Goal: Find specific page/section: Find specific page/section

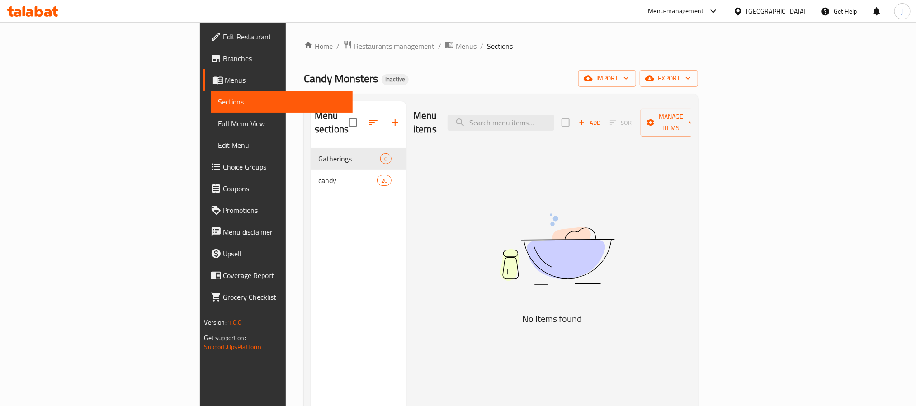
click at [37, 9] on icon at bounding box center [32, 11] width 51 height 11
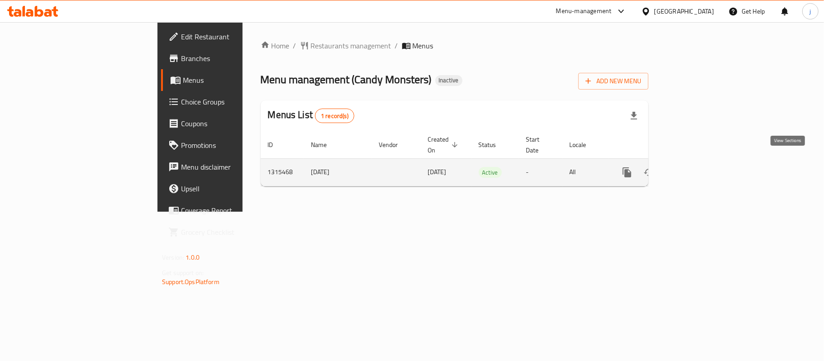
click at [697, 167] on icon "enhanced table" at bounding box center [692, 172] width 11 height 11
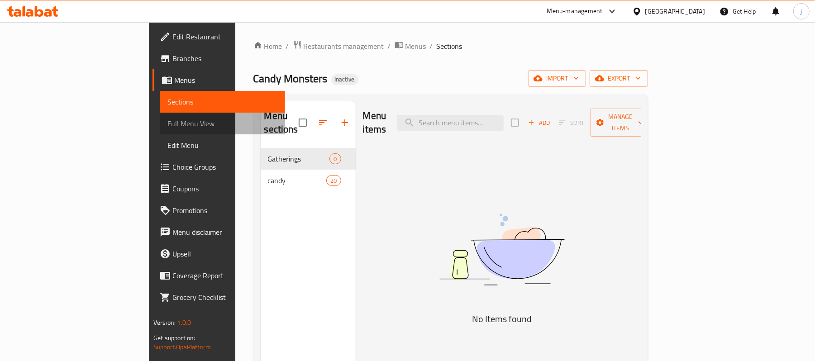
click at [160, 117] on link "Full Menu View" at bounding box center [222, 124] width 125 height 22
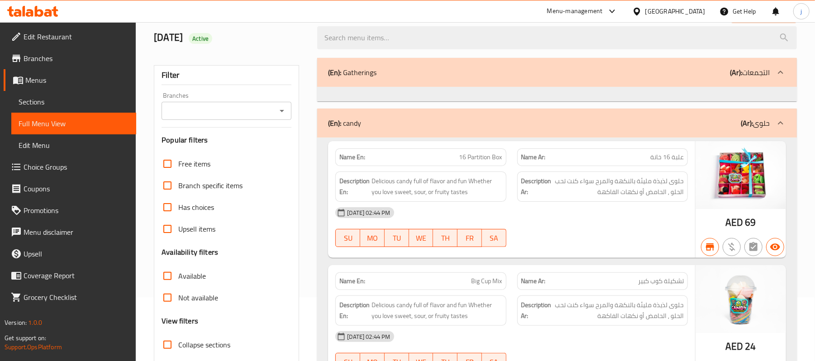
scroll to position [241, 0]
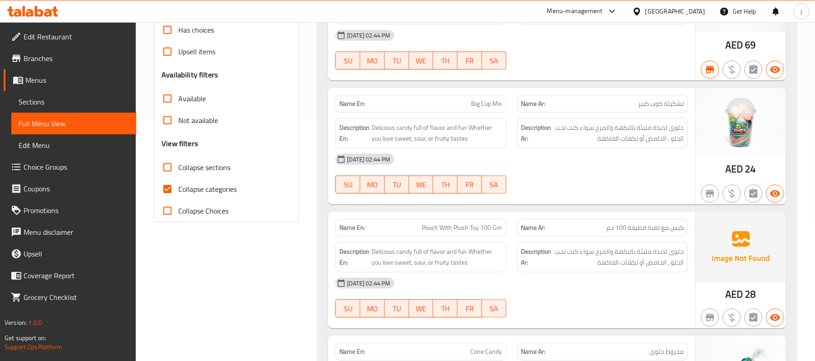
click at [160, 190] on input "Collapse categories" at bounding box center [167, 189] width 22 height 22
checkbox input "false"
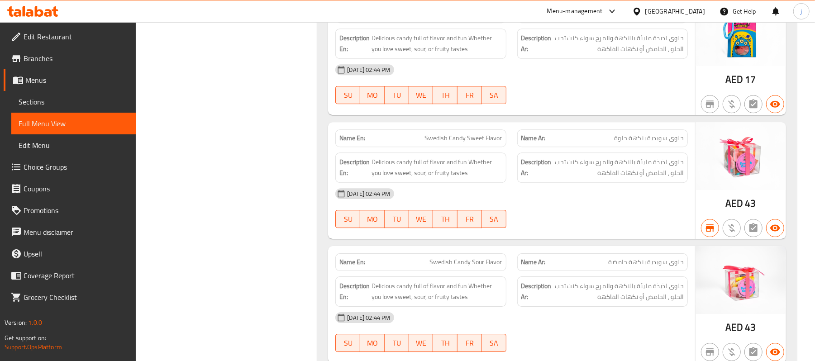
scroll to position [1520, 0]
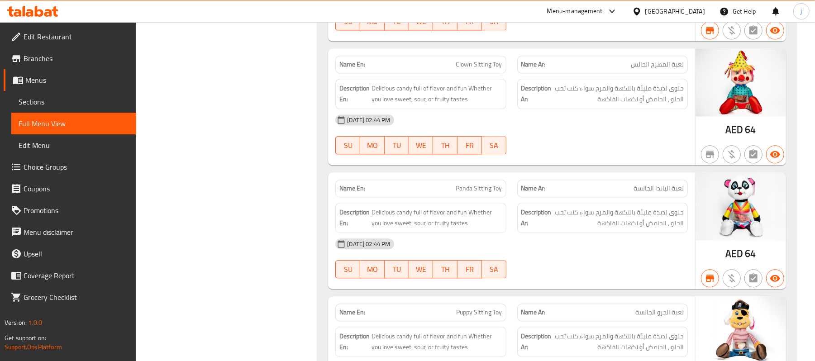
click at [93, 62] on span "Branches" at bounding box center [76, 58] width 105 height 11
